Goal: Task Accomplishment & Management: Manage account settings

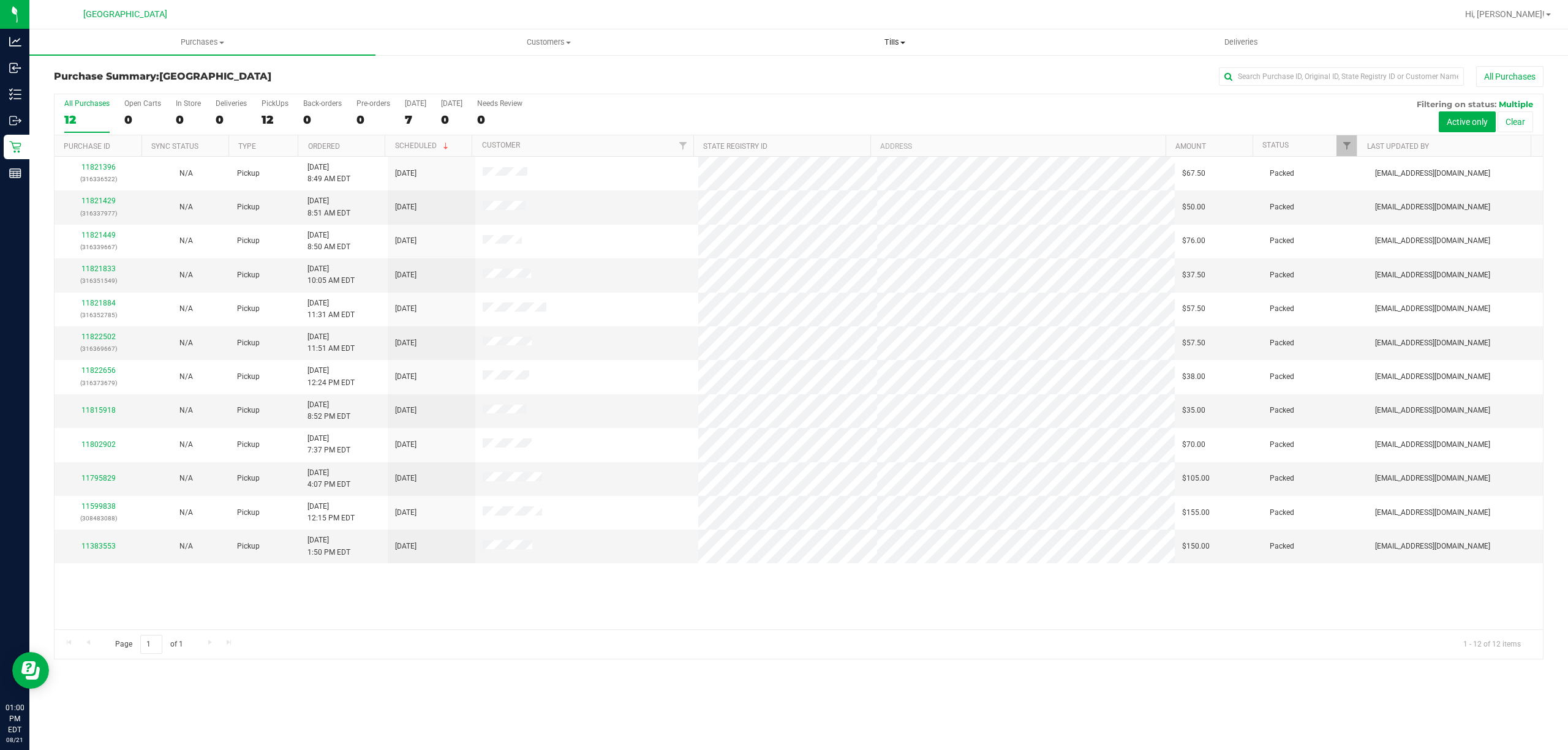
click at [887, 46] on span "Tills" at bounding box center [895, 42] width 345 height 11
click at [833, 74] on li "Manage tills" at bounding box center [895, 74] width 346 height 15
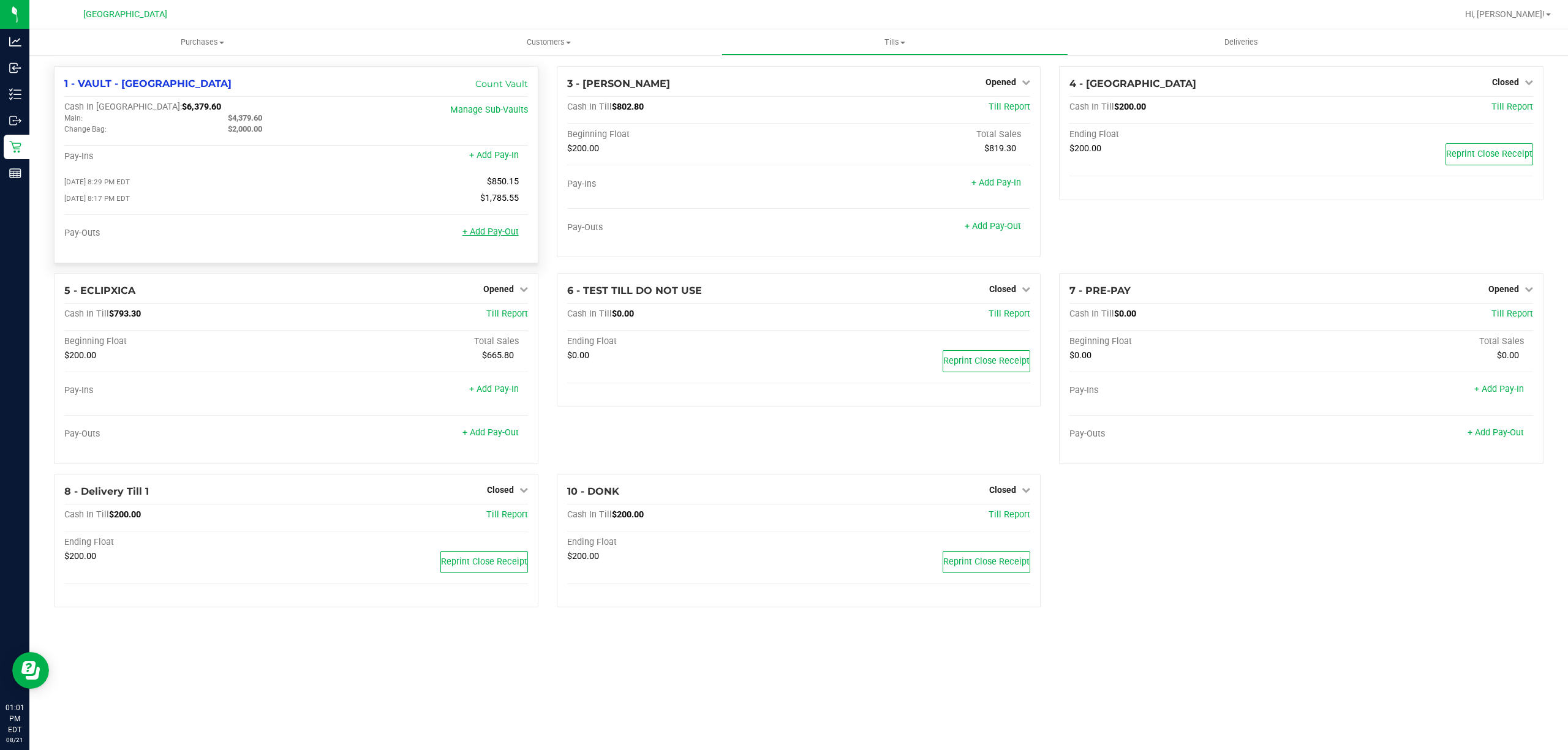
click at [501, 231] on link "+ Add Pay-Out" at bounding box center [490, 232] width 56 height 10
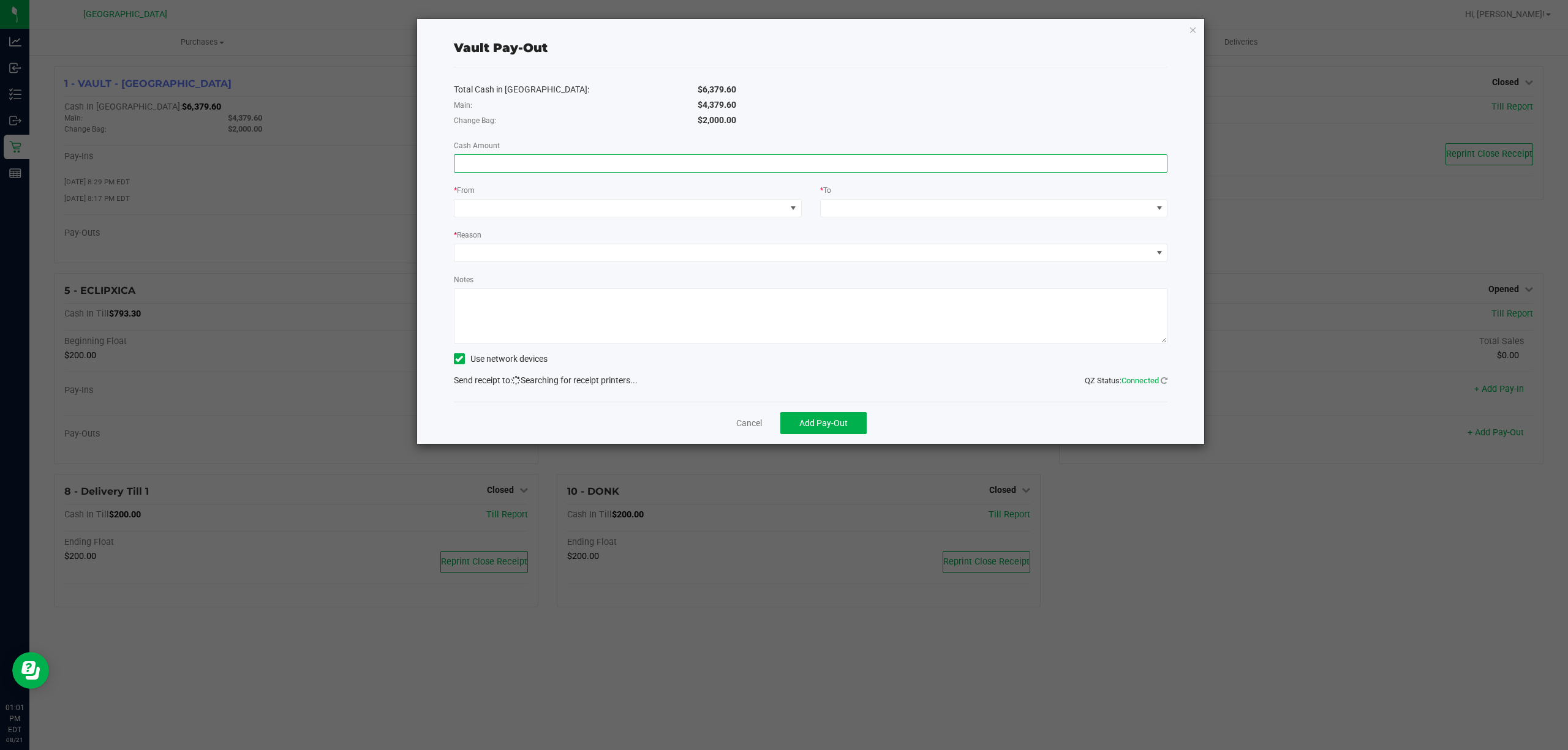
click at [916, 167] on input at bounding box center [811, 164] width 713 height 17
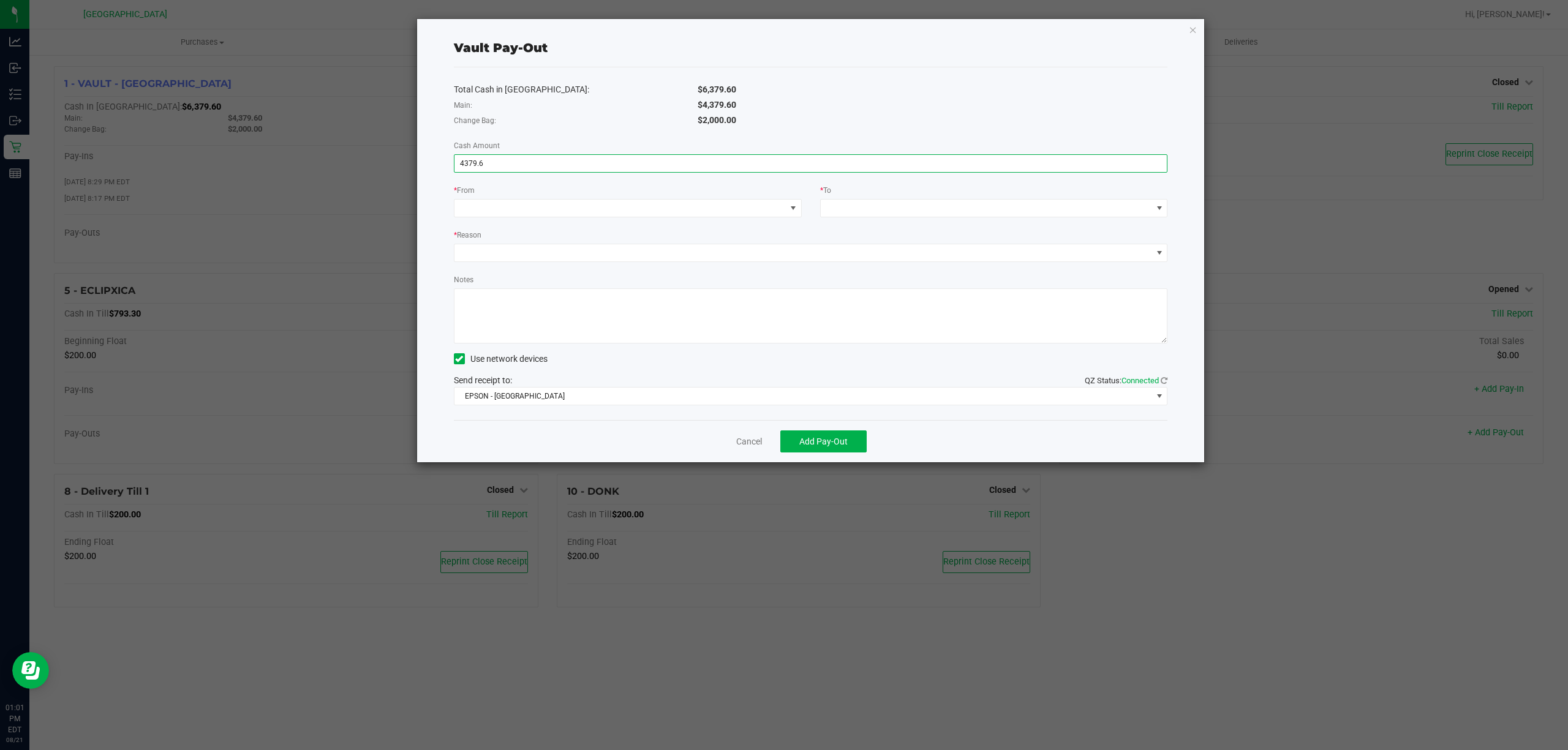
type input "$4,379.60"
click at [810, 134] on div "Total Cash in [GEOGRAPHIC_DATA]: $6,379.60 Main: $4,379.60 Change Bag: $2,000.0…" at bounding box center [810, 243] width 714 height 353
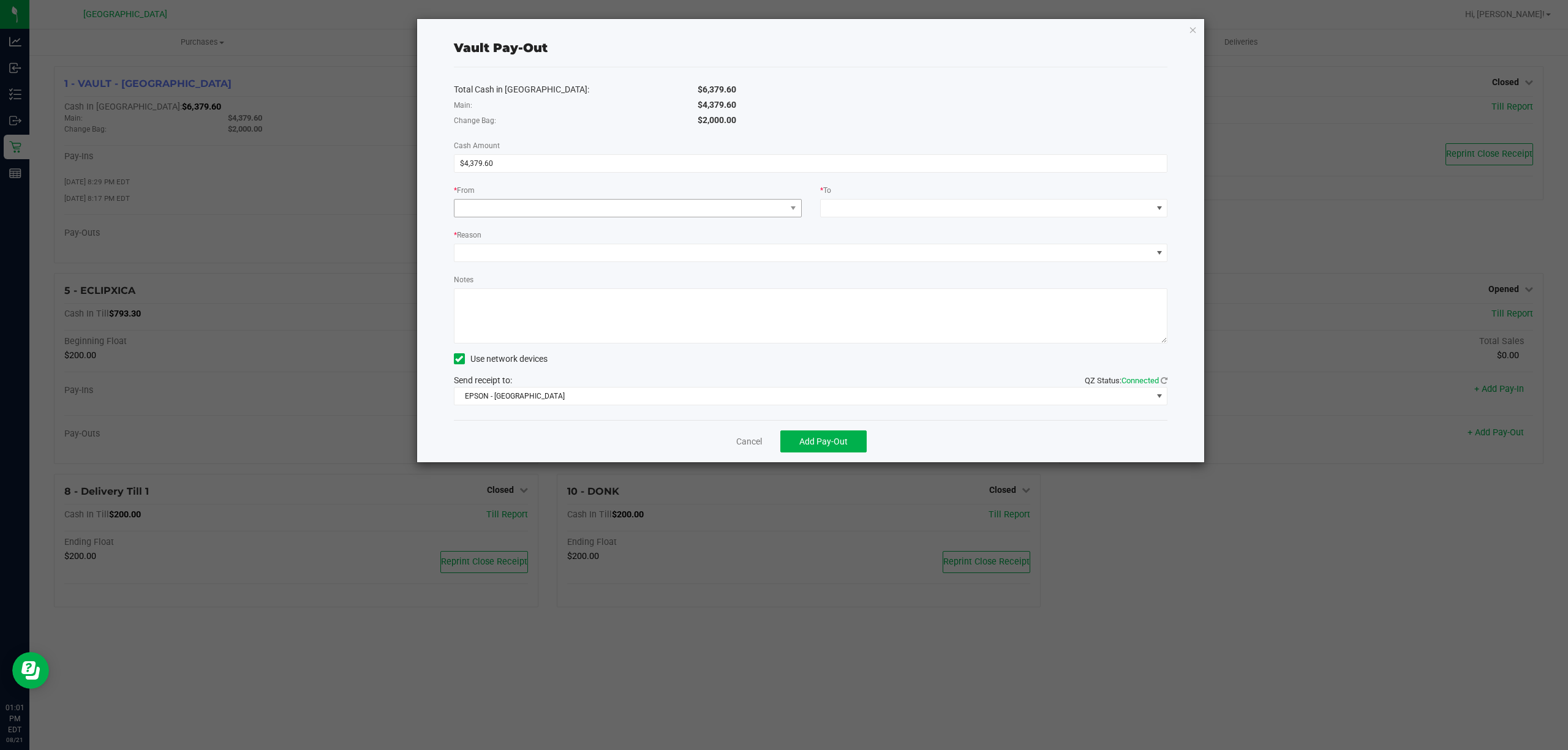
click at [739, 198] on div "* From" at bounding box center [628, 201] width 366 height 34
click at [743, 201] on span at bounding box center [620, 208] width 331 height 17
click at [627, 293] on li "Main (VAULT - [GEOGRAPHIC_DATA])" at bounding box center [627, 287] width 346 height 25
click at [966, 214] on span at bounding box center [986, 208] width 331 height 17
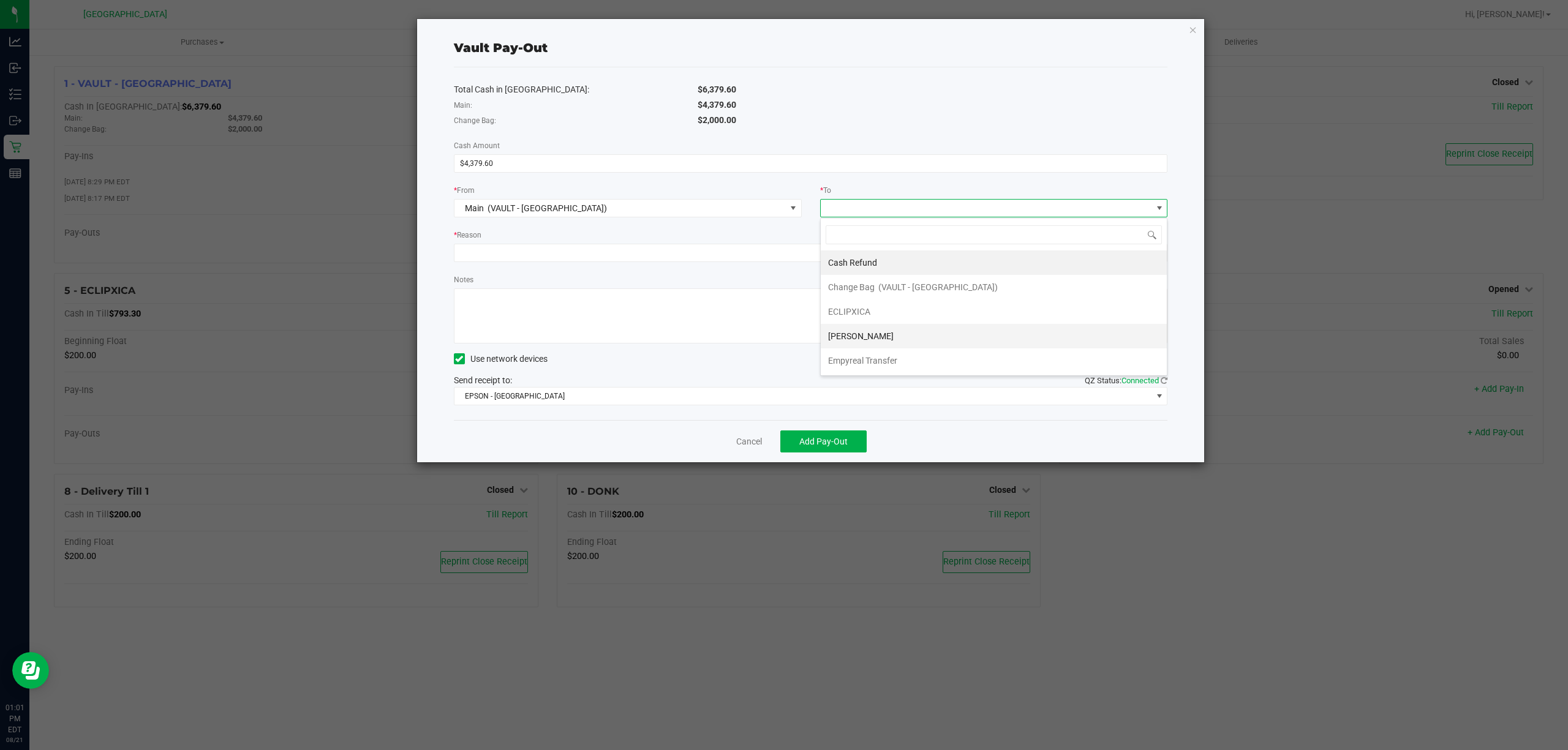
scroll to position [27, 0]
click at [931, 329] on li "Empyreal Transfer" at bounding box center [994, 336] width 346 height 25
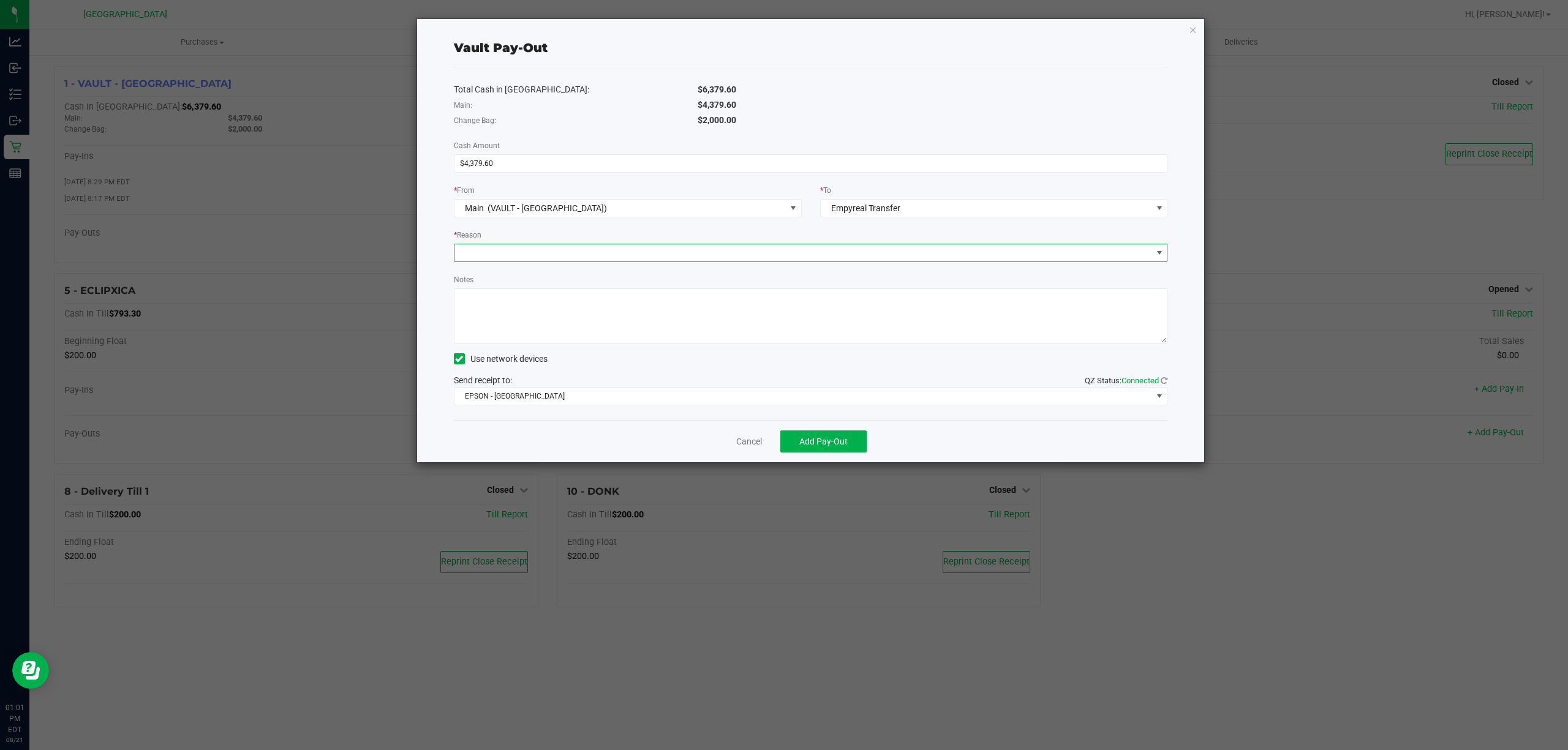
click at [784, 260] on span at bounding box center [803, 253] width 698 height 17
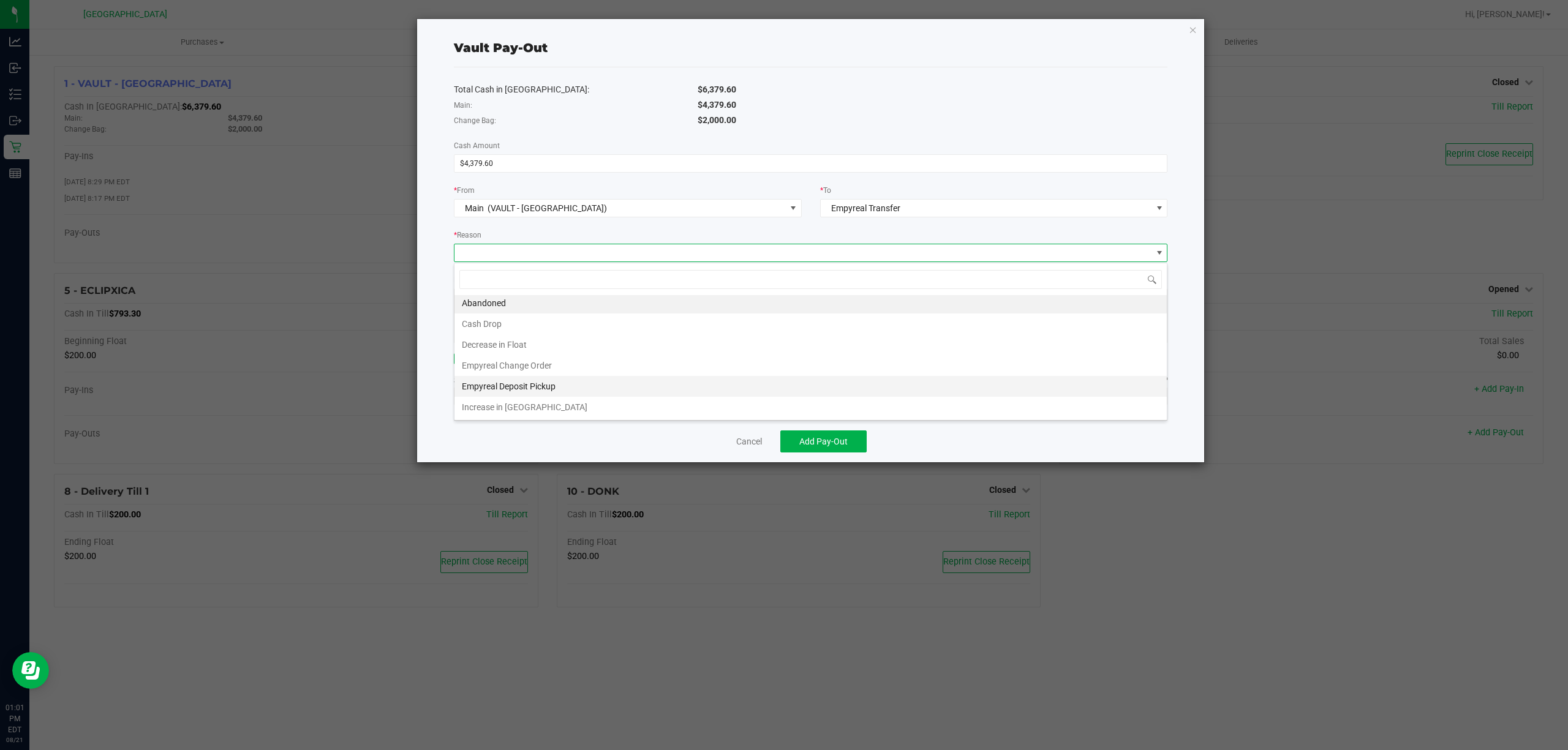
click at [663, 385] on li "Empyreal Deposit Pickup" at bounding box center [810, 386] width 713 height 21
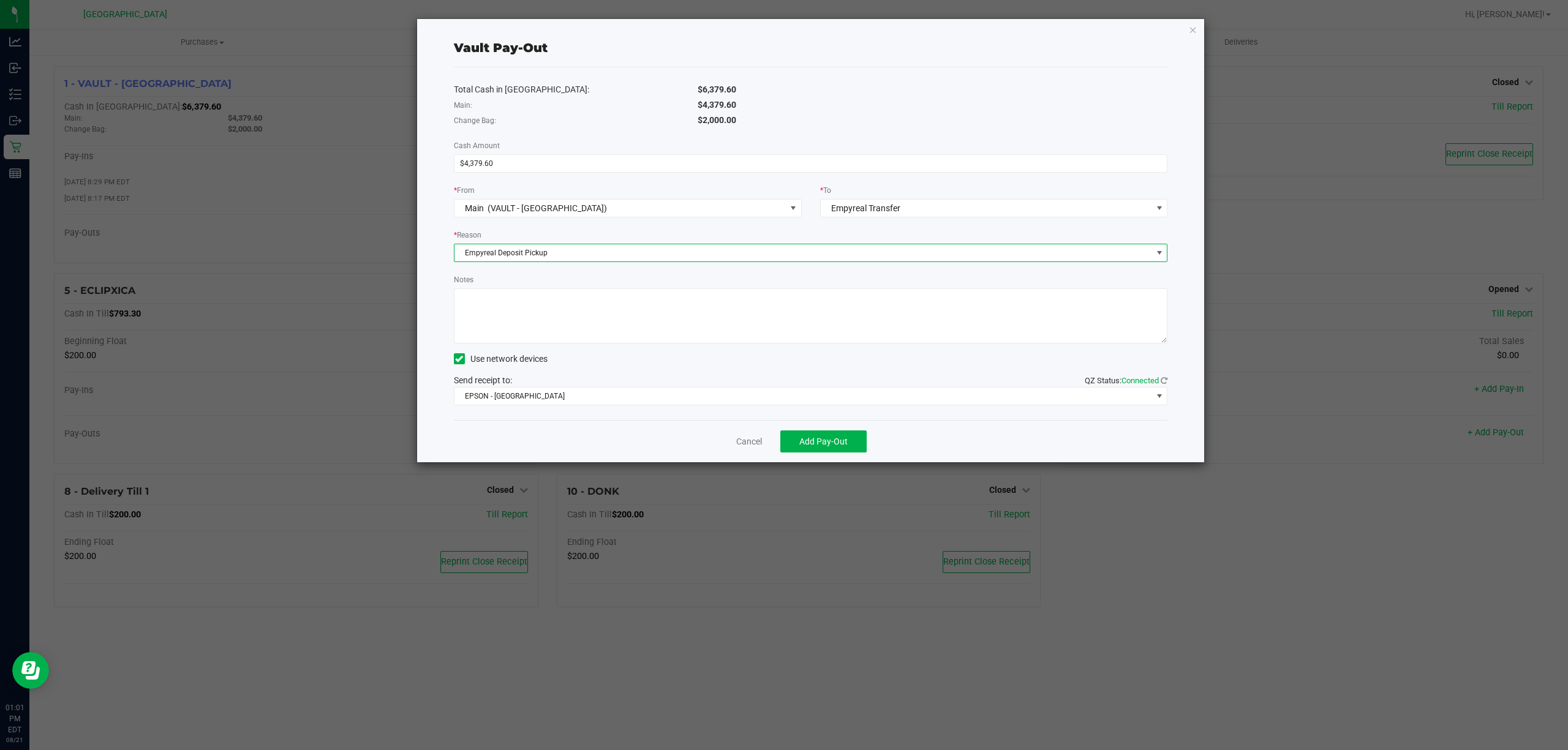
click at [643, 319] on textarea "Notes" at bounding box center [810, 315] width 714 height 55
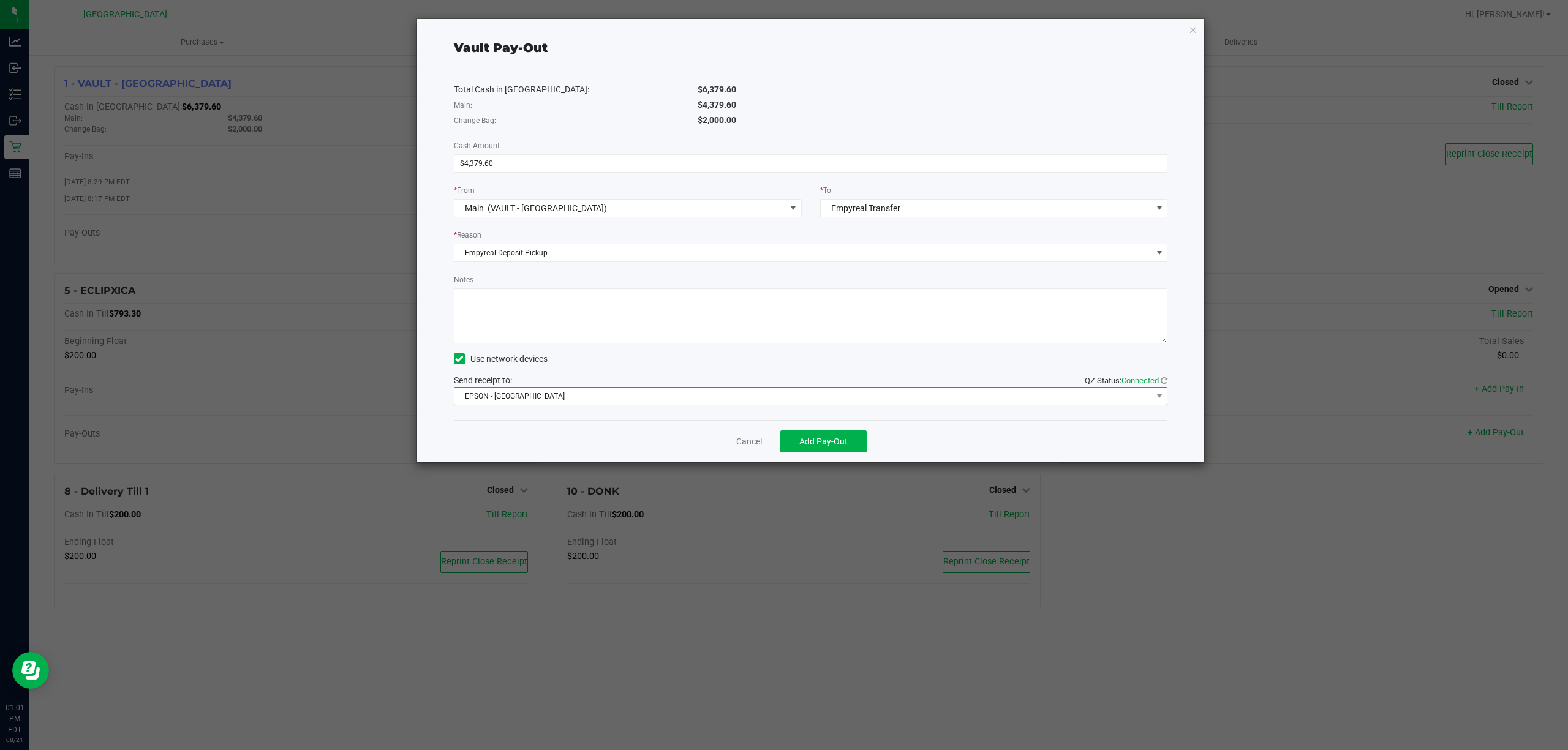
click at [655, 398] on span "EPSON - [GEOGRAPHIC_DATA]" at bounding box center [803, 396] width 698 height 17
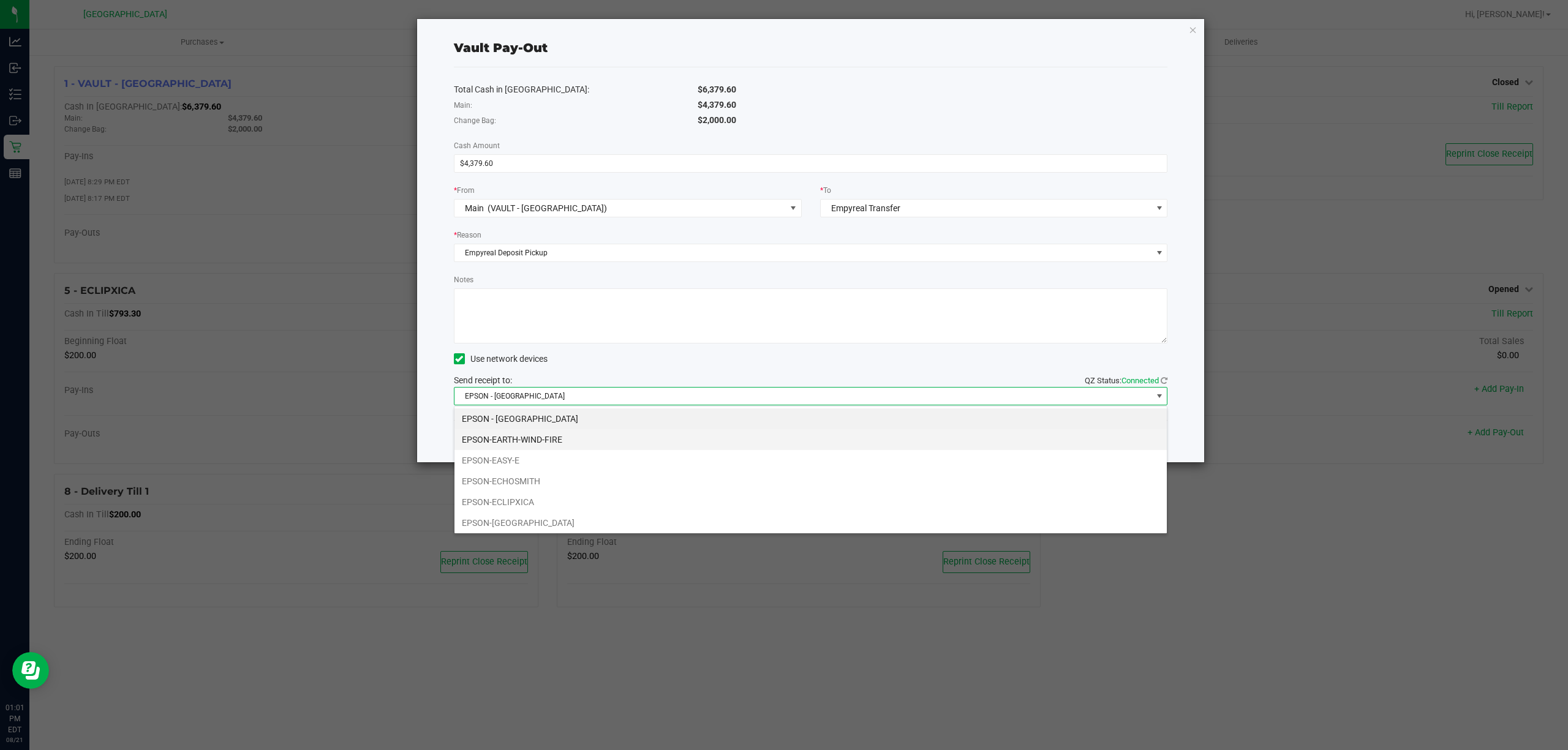
scroll to position [18, 713]
click at [599, 434] on li "EPSON-EARTH-WIND-FIRE" at bounding box center [810, 440] width 713 height 21
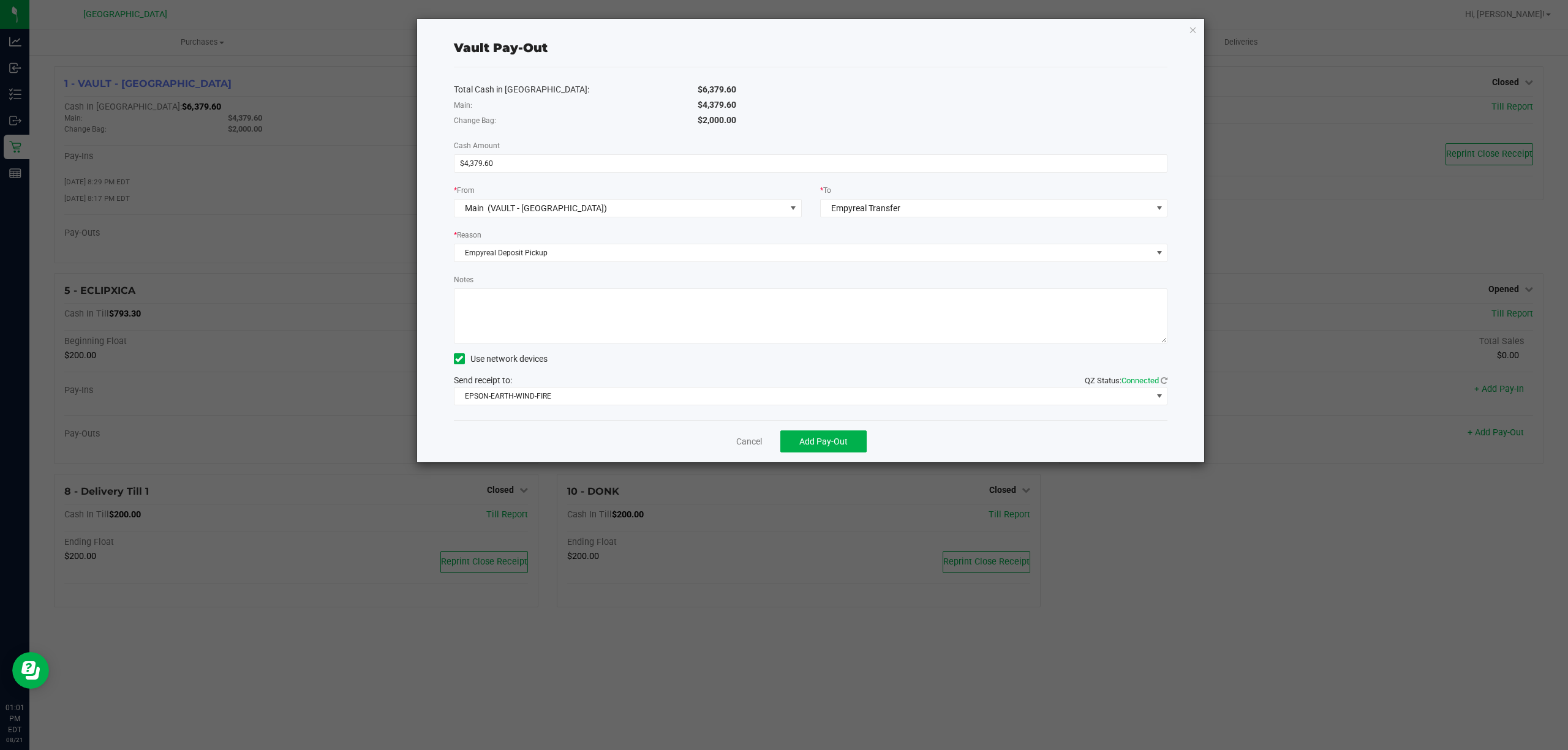
click at [598, 434] on div "Cancel Add Pay-Out" at bounding box center [810, 440] width 714 height 42
click at [956, 432] on div "Cancel Add Pay-Out" at bounding box center [810, 440] width 714 height 42
click at [849, 444] on button "Add Pay-Out" at bounding box center [823, 441] width 86 height 22
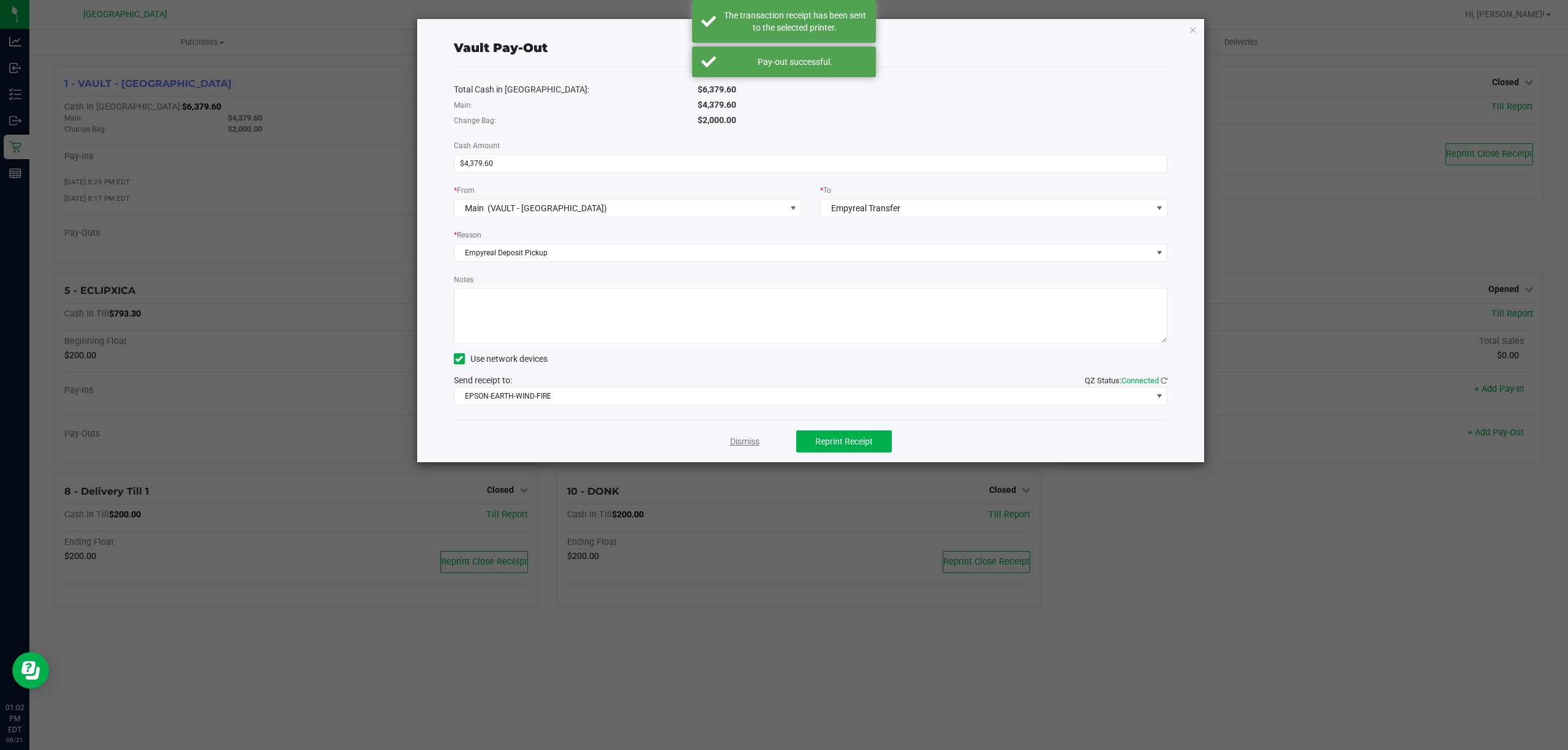
click at [751, 443] on link "Dismiss" at bounding box center [745, 442] width 29 height 13
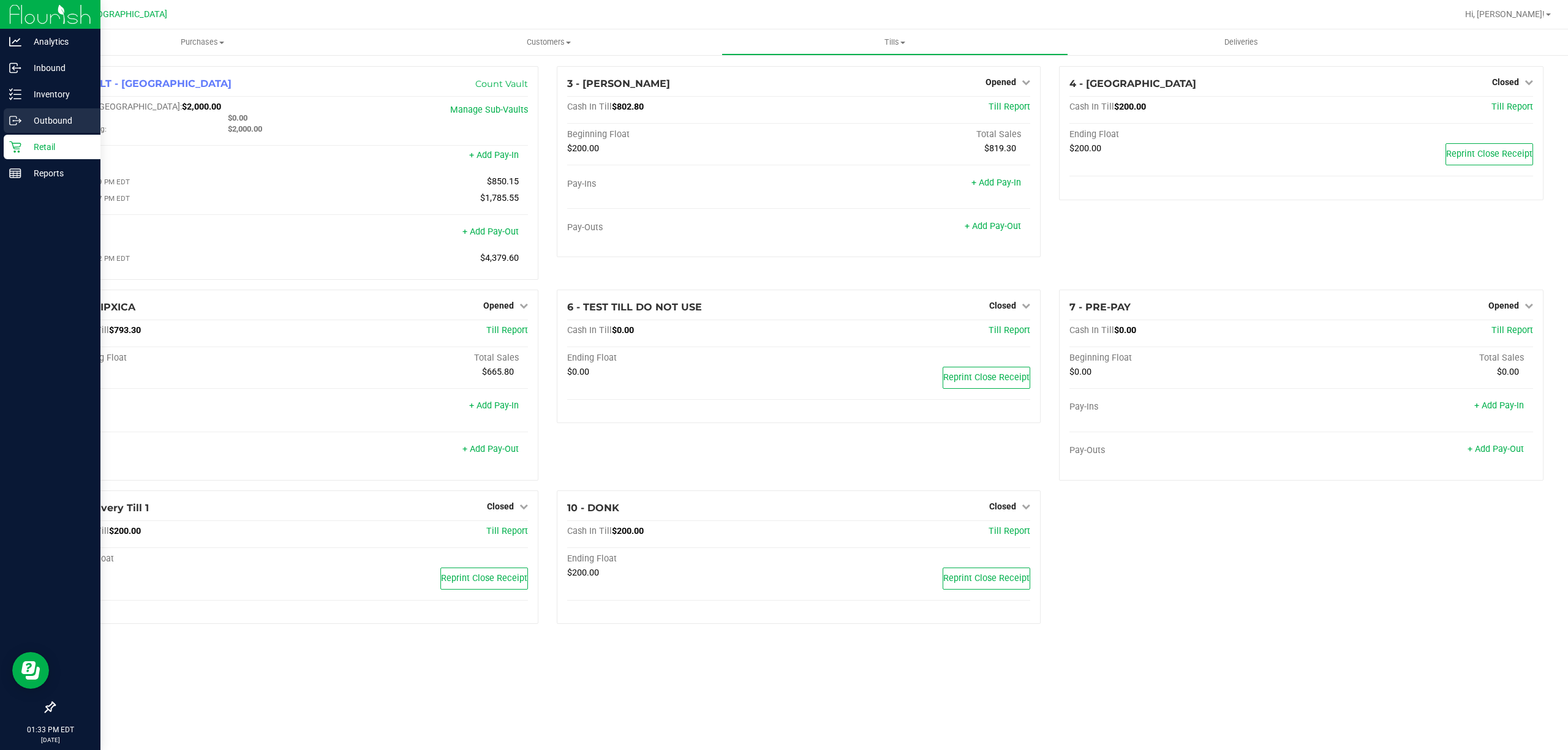
click at [5, 118] on div "Outbound" at bounding box center [52, 121] width 96 height 25
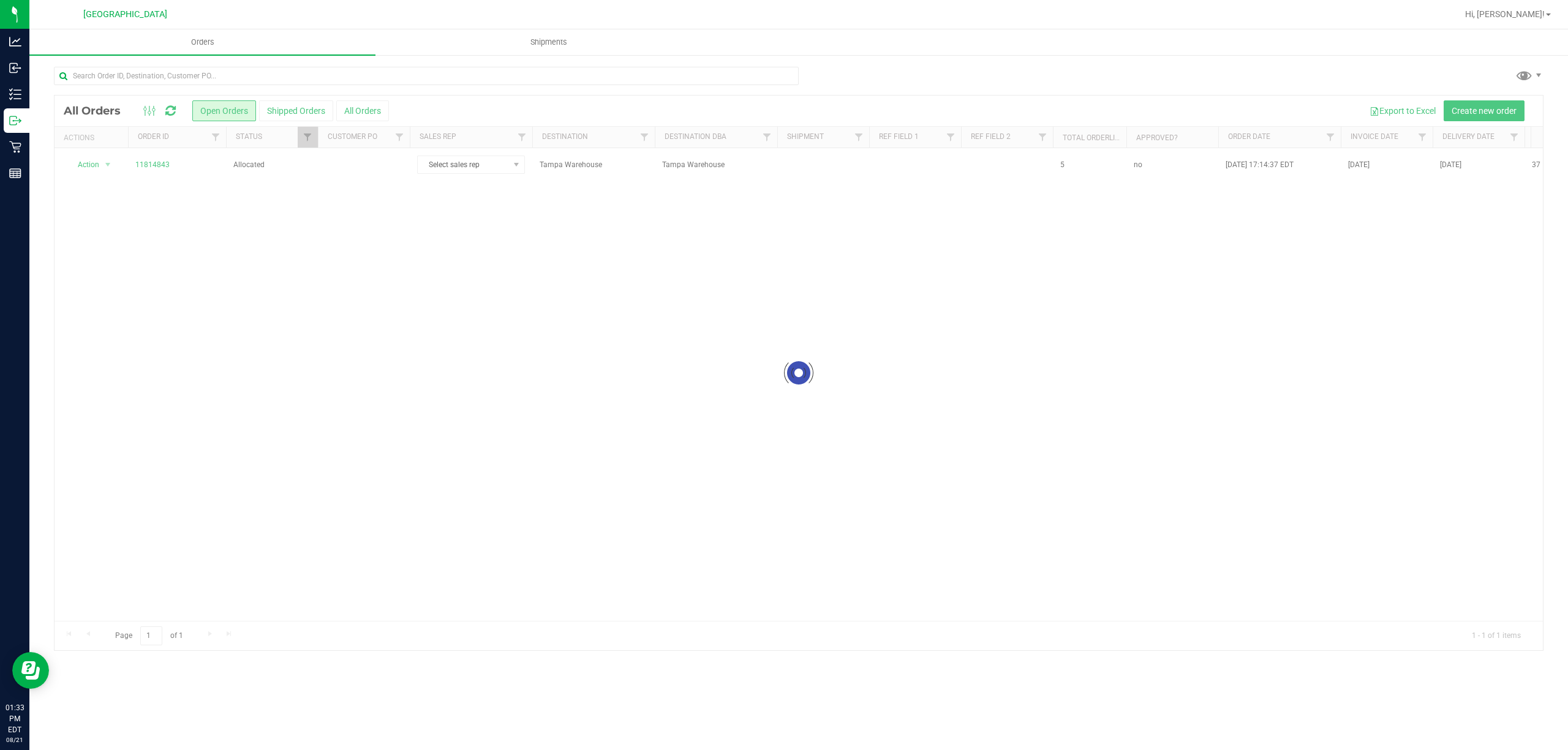
click at [155, 167] on div at bounding box center [799, 373] width 1488 height 555
click at [155, 167] on link "11814843" at bounding box center [153, 165] width 35 height 12
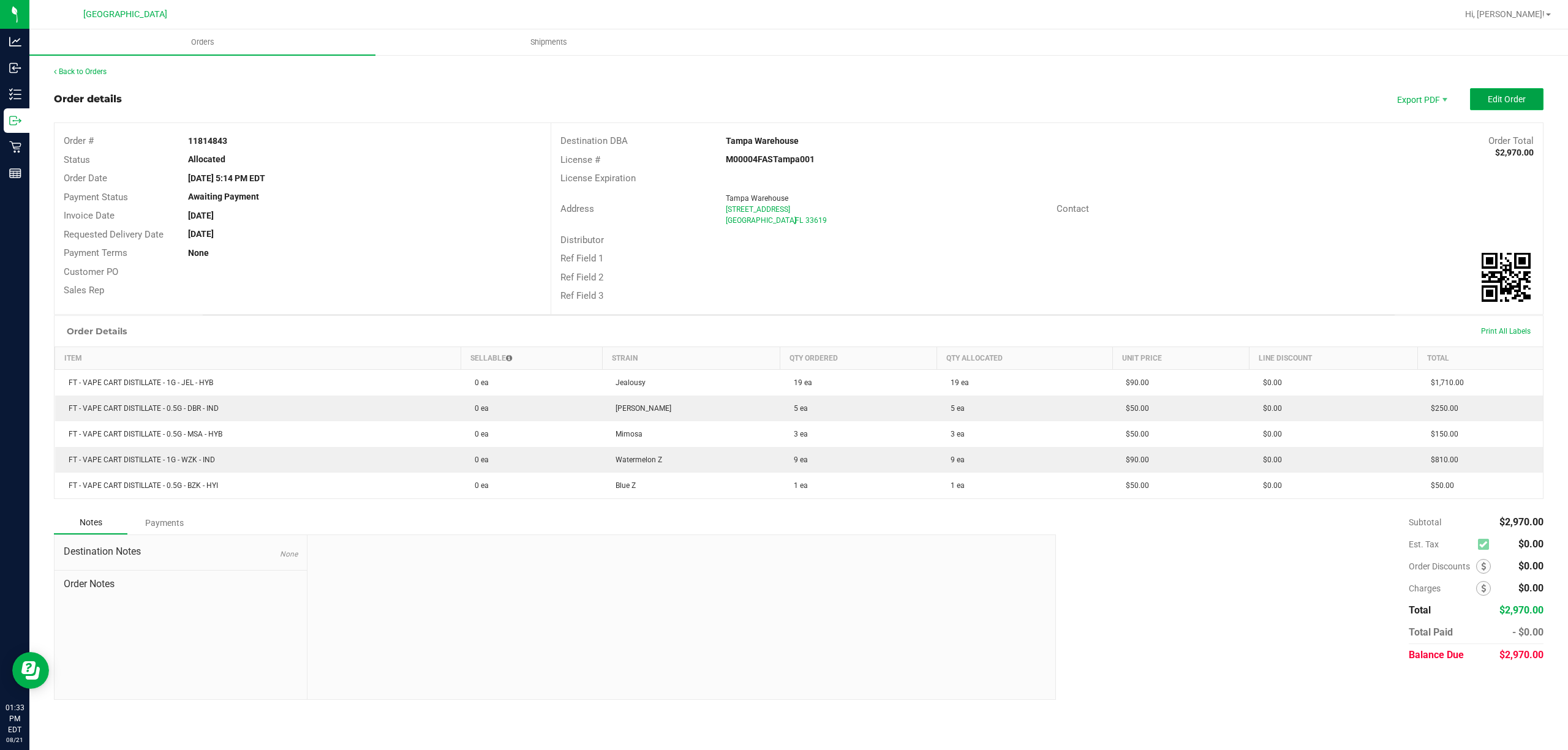
click at [1490, 101] on span "Edit Order" at bounding box center [1507, 99] width 38 height 10
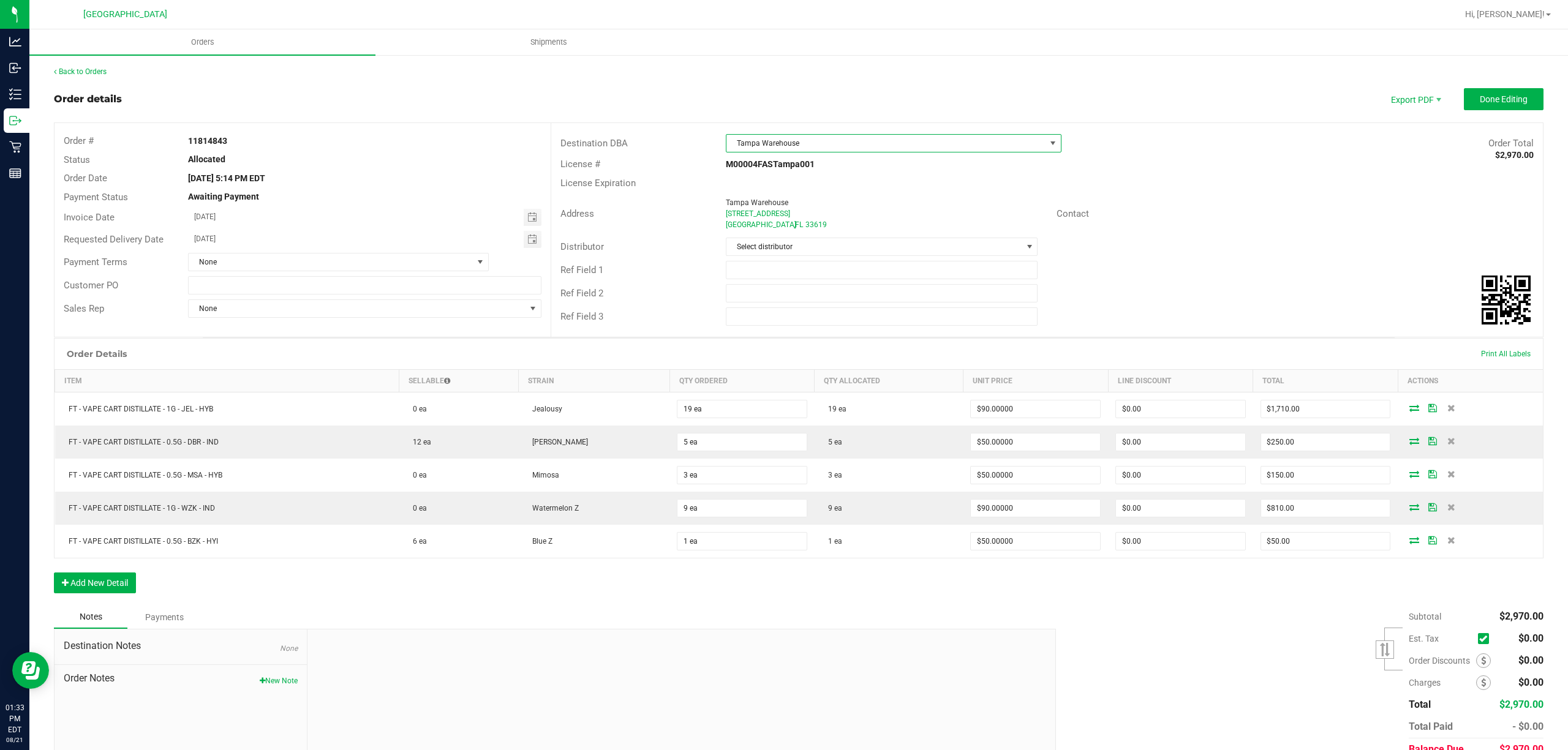
click at [857, 138] on span "Tampa Warehouse" at bounding box center [885, 143] width 319 height 17
click at [760, 214] on li "WPB DC" at bounding box center [904, 215] width 366 height 21
click at [1495, 96] on span "Done Editing" at bounding box center [1503, 99] width 48 height 10
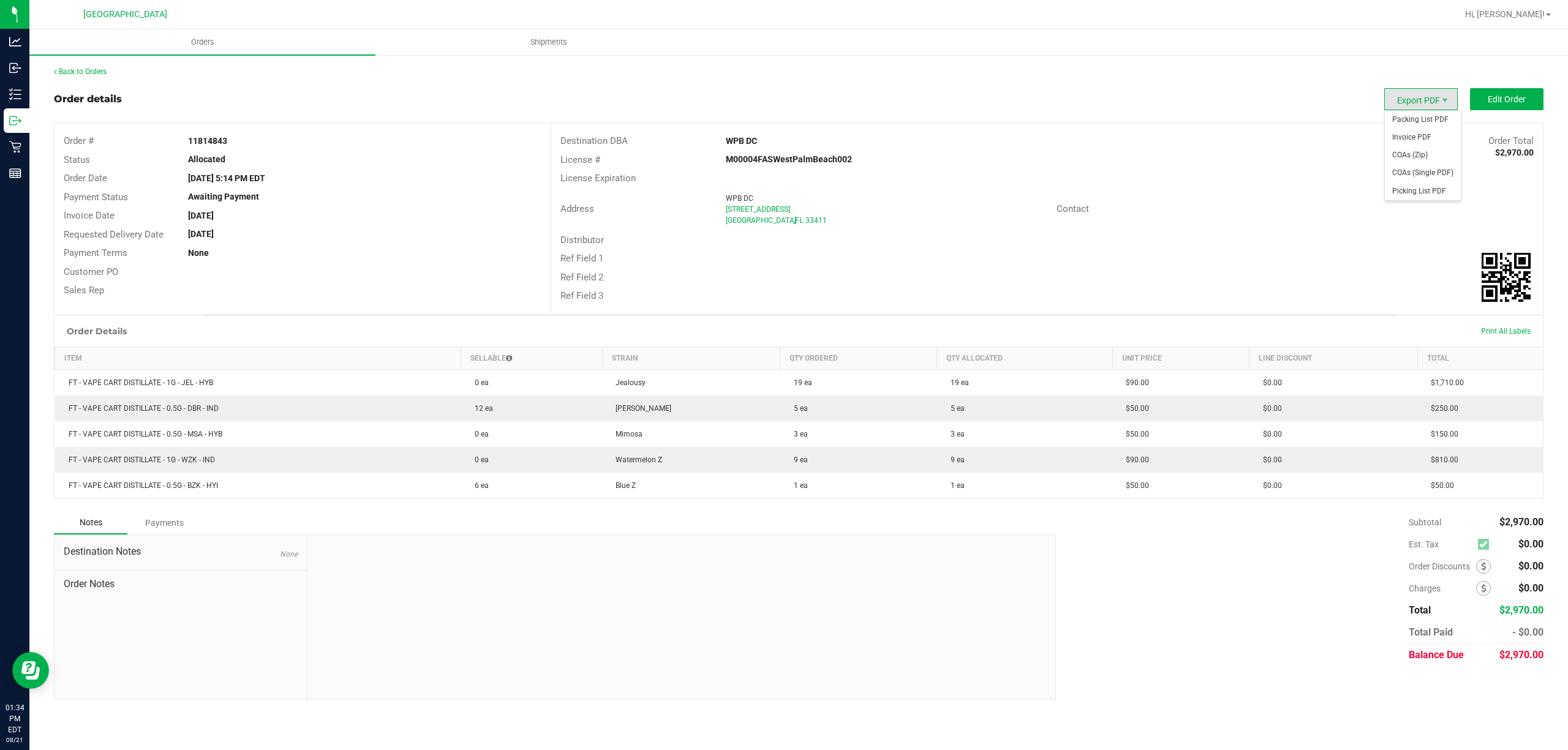
click at [1419, 101] on span "Export PDF" at bounding box center [1421, 99] width 74 height 22
click at [1419, 111] on span "Packing List PDF" at bounding box center [1423, 119] width 76 height 18
